Goal: Navigation & Orientation: Find specific page/section

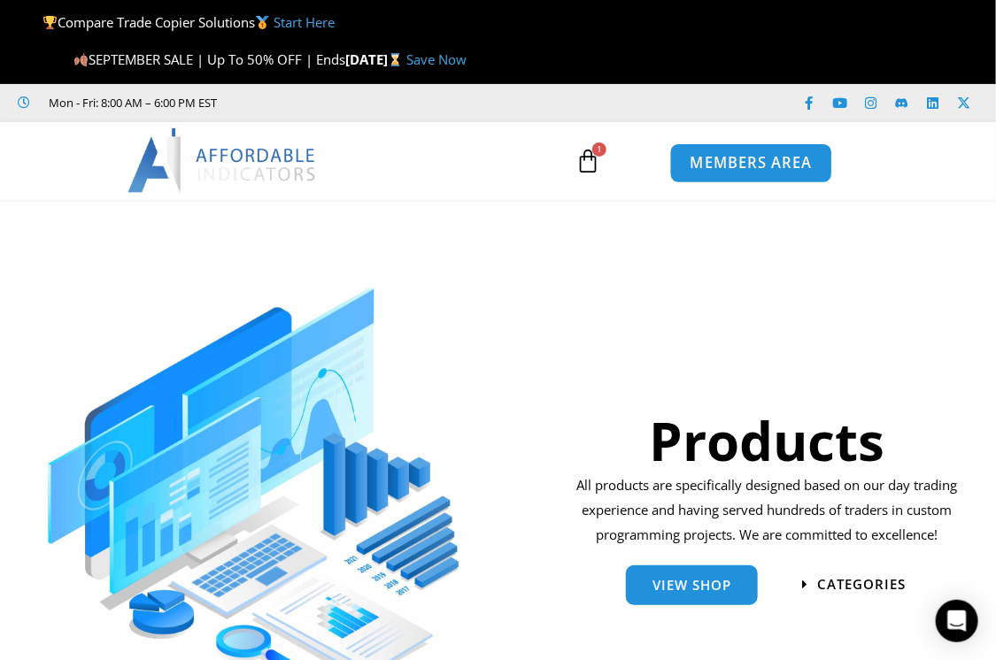
click at [753, 160] on span "MEMBERS AREA" at bounding box center [750, 163] width 121 height 15
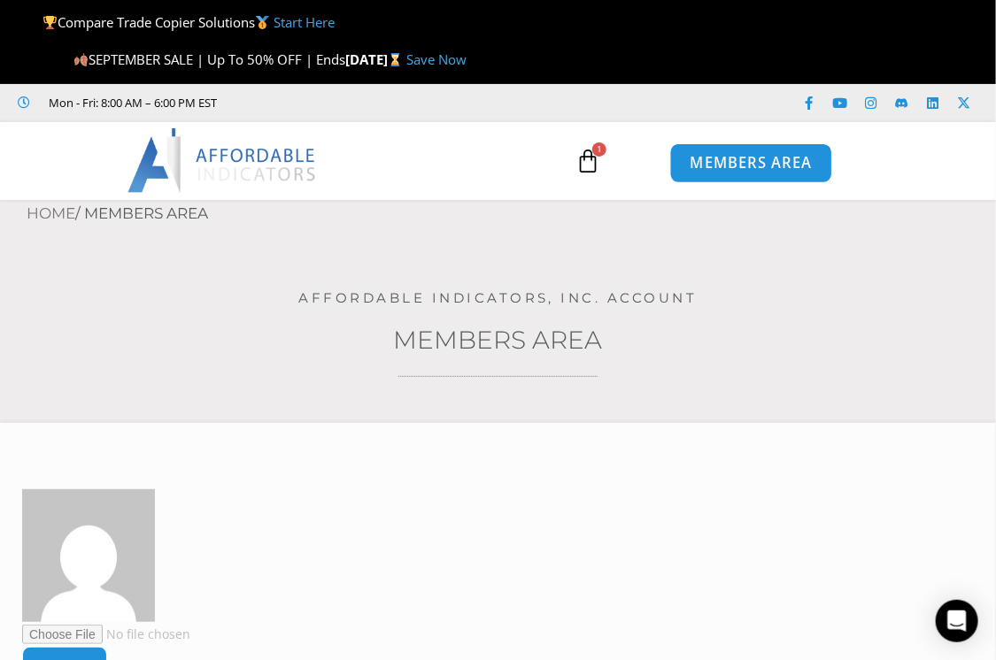
click at [744, 168] on span "MEMBERS AREA" at bounding box center [750, 163] width 121 height 15
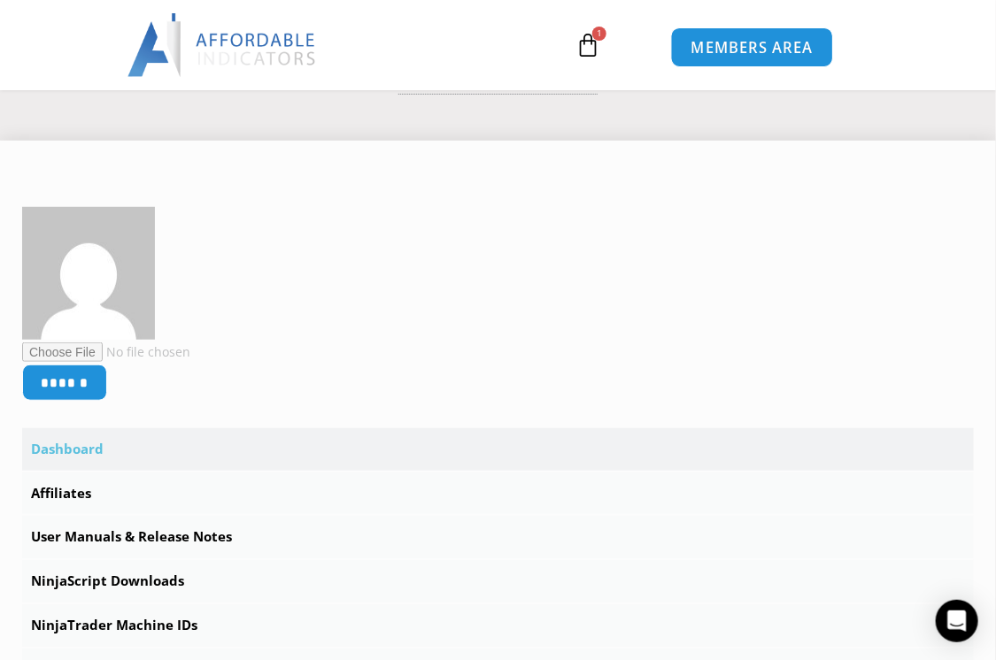
scroll to position [321, 0]
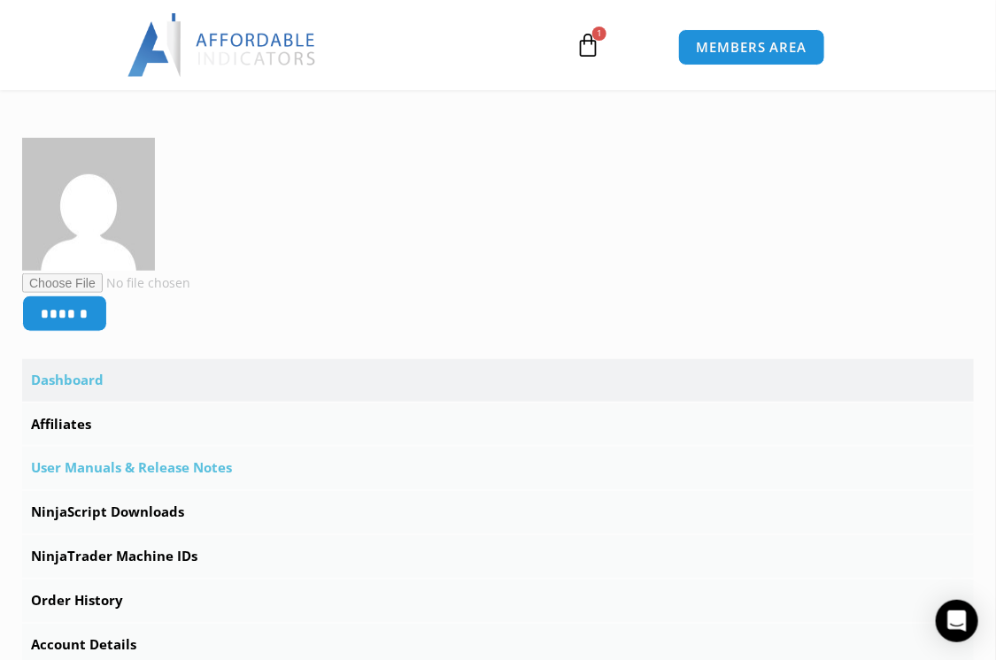
scroll to position [402, 0]
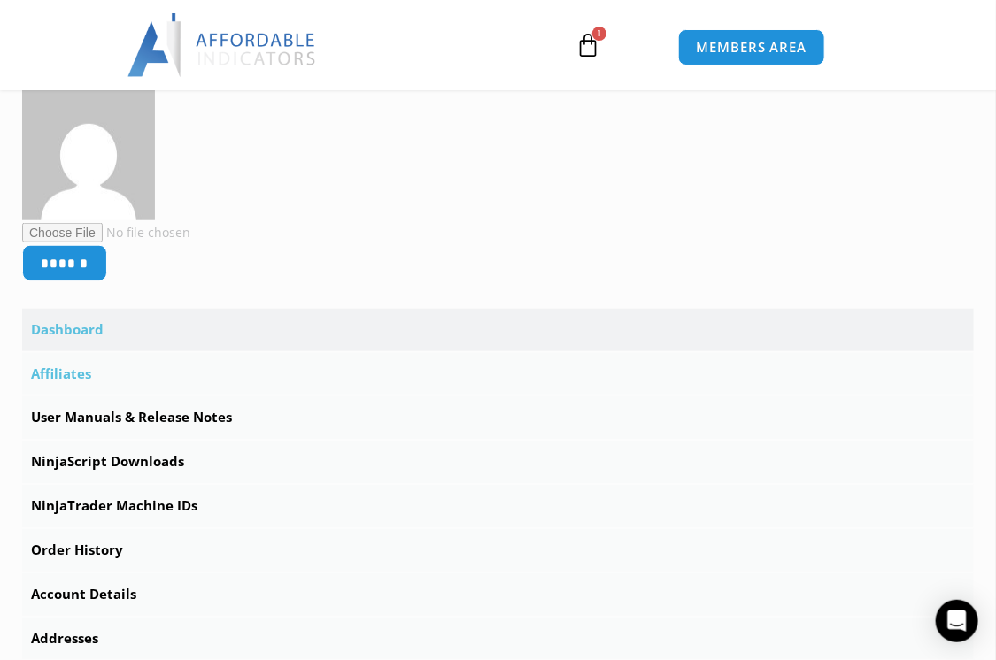
click at [70, 369] on link "Affiliates" at bounding box center [498, 374] width 952 height 42
